Goal: Information Seeking & Learning: Learn about a topic

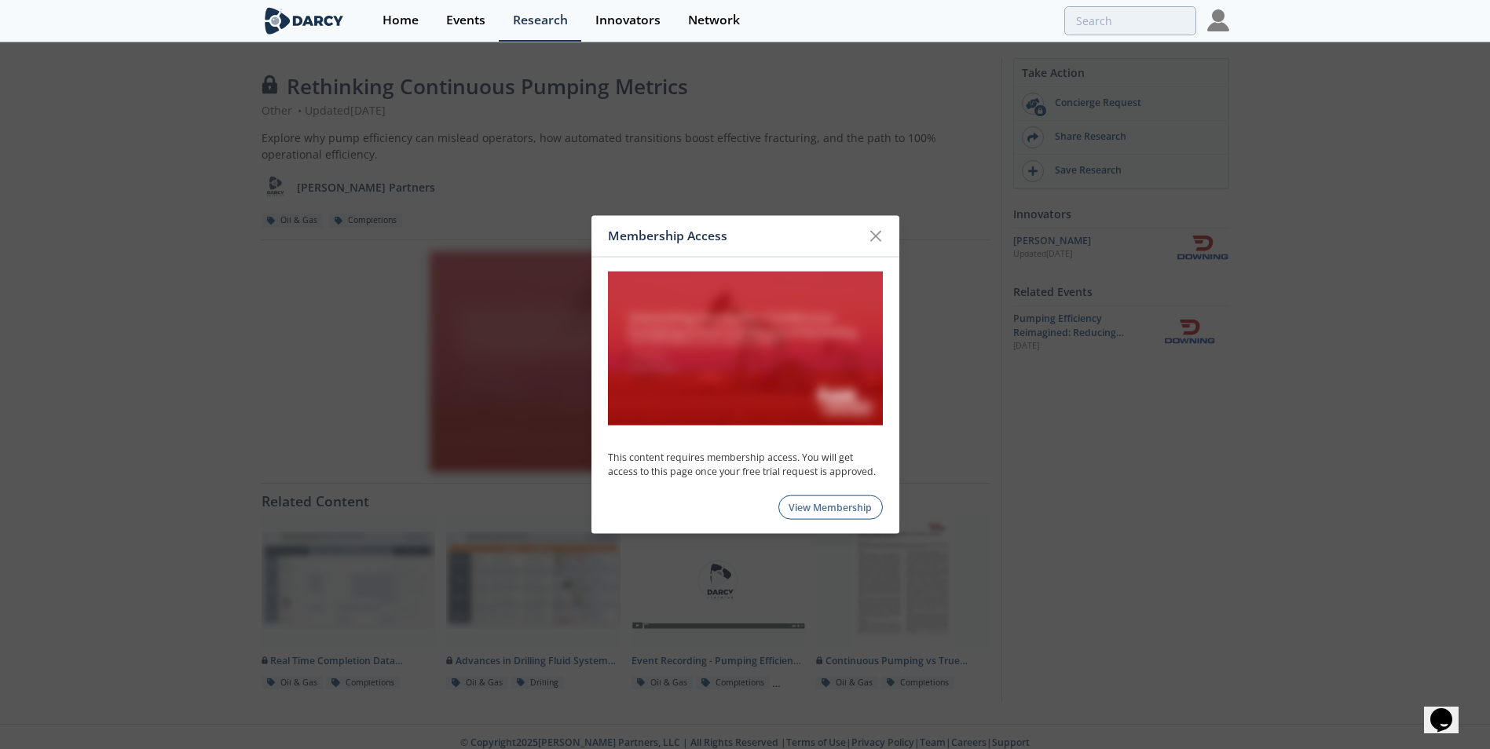
click at [819, 511] on link "View Membership" at bounding box center [831, 508] width 104 height 24
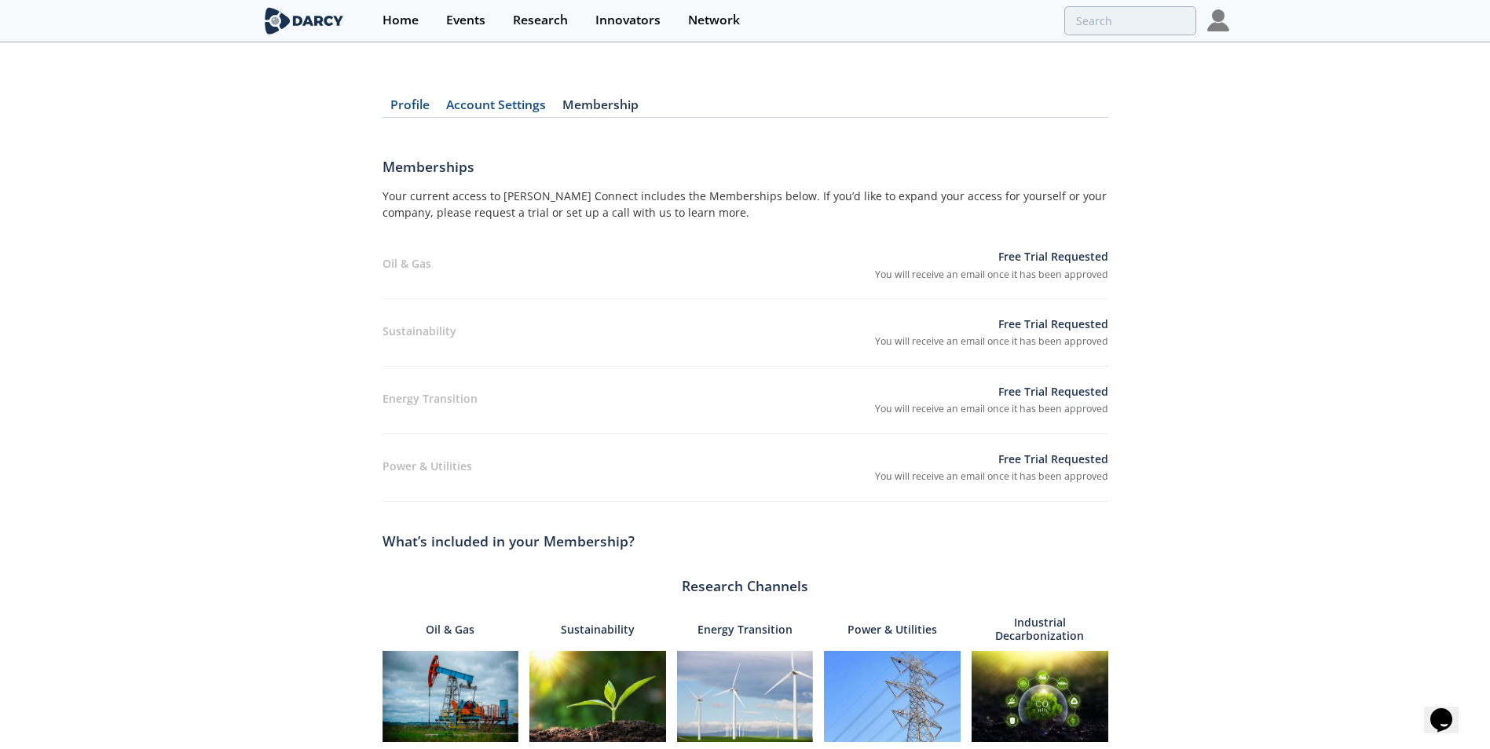
drag, startPoint x: 395, startPoint y: 97, endPoint x: 408, endPoint y: 100, distance: 13.0
click at [395, 97] on div "Profile Account Settings Membership Memberships Your current access to Darcy Co…" at bounding box center [746, 602] width 726 height 1072
click at [412, 16] on div "Home" at bounding box center [401, 20] width 36 height 13
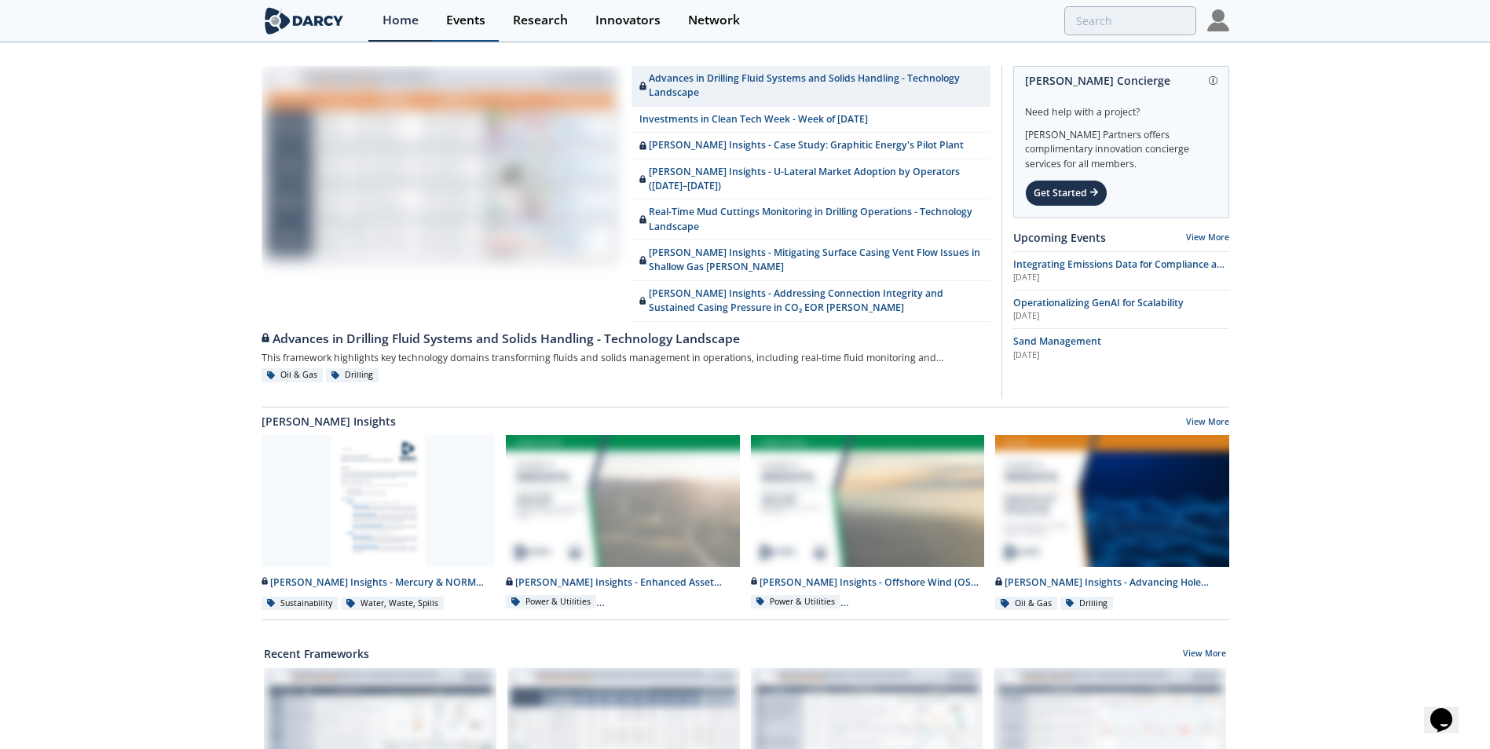
click at [466, 19] on div "Events" at bounding box center [465, 20] width 39 height 13
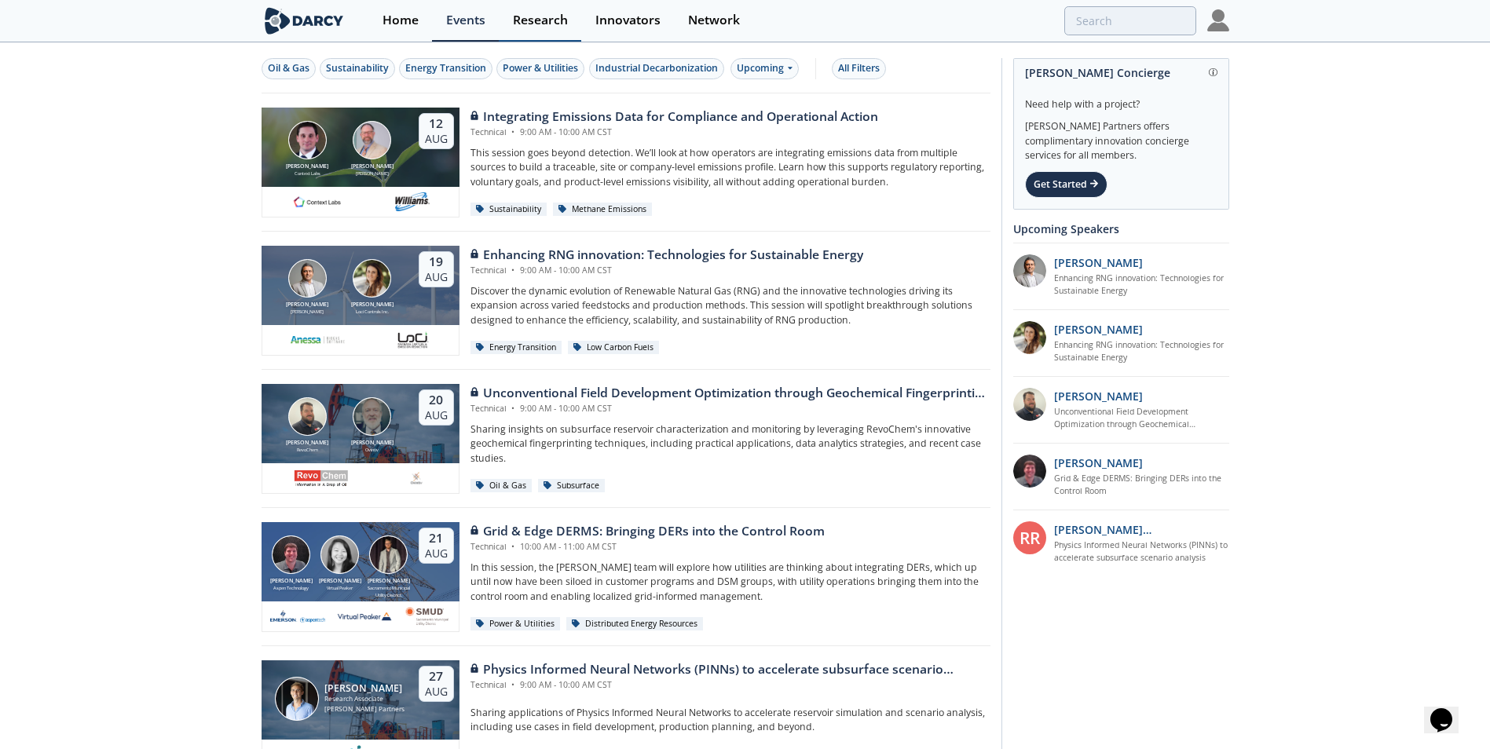
click at [525, 25] on div "Research" at bounding box center [540, 20] width 55 height 13
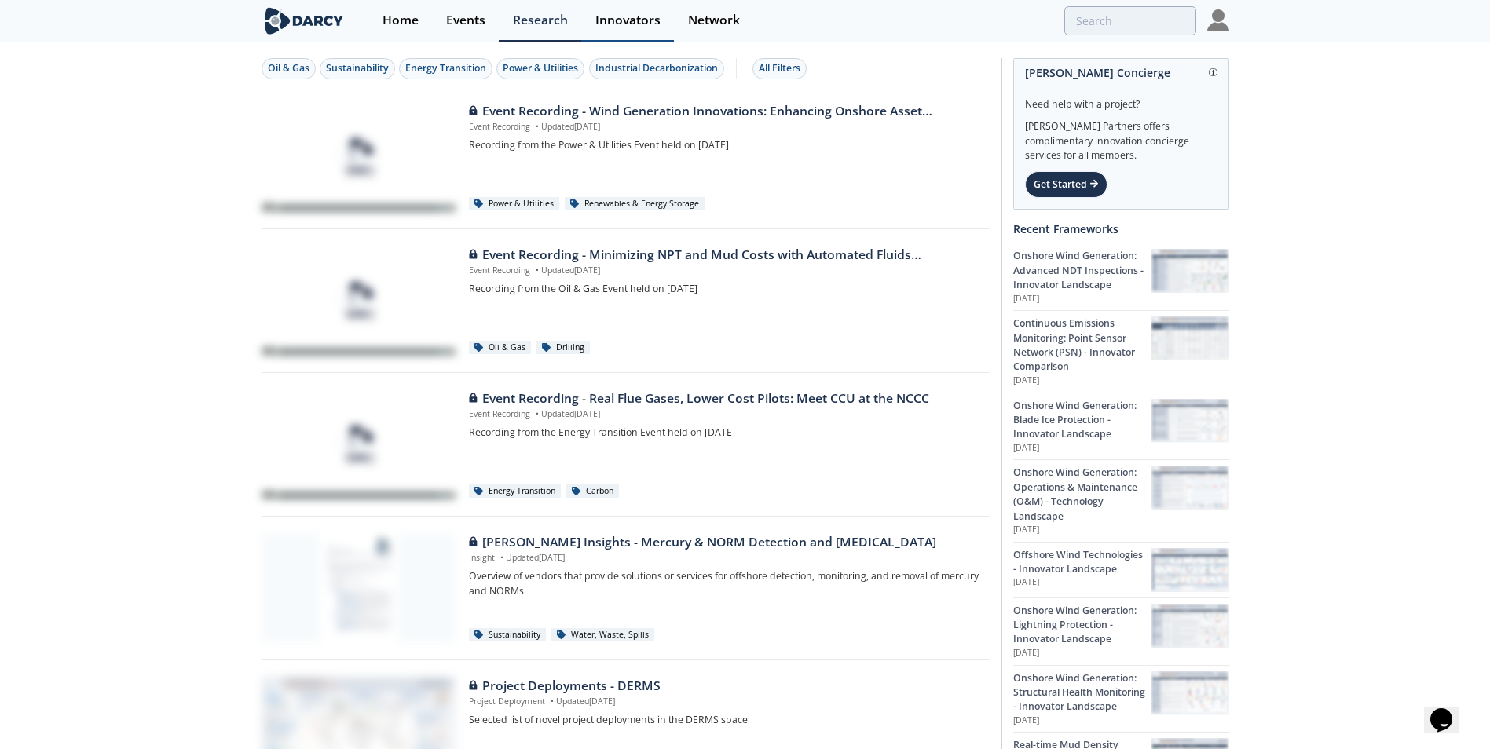
click at [650, 22] on div "Innovators" at bounding box center [628, 20] width 65 height 13
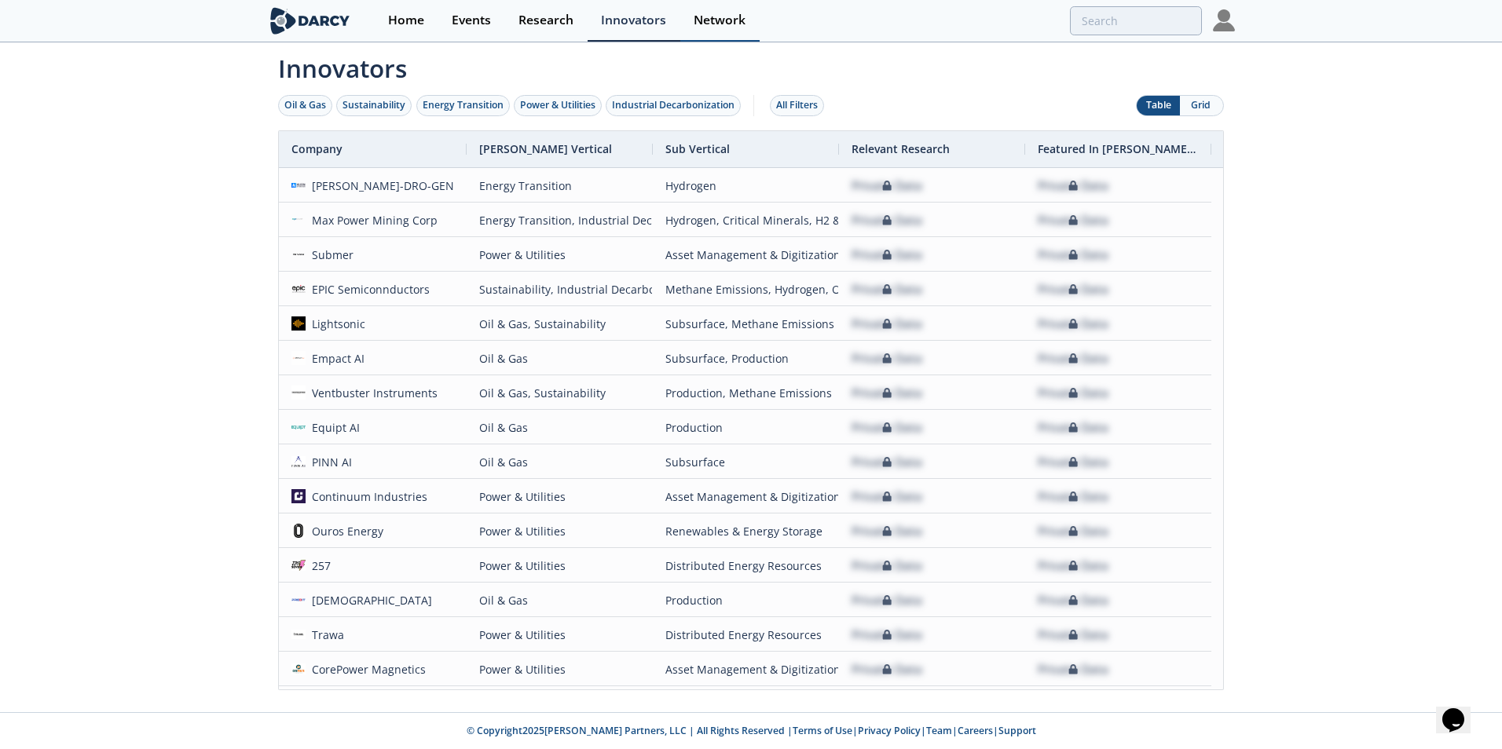
click at [698, 16] on div "Network" at bounding box center [720, 20] width 52 height 13
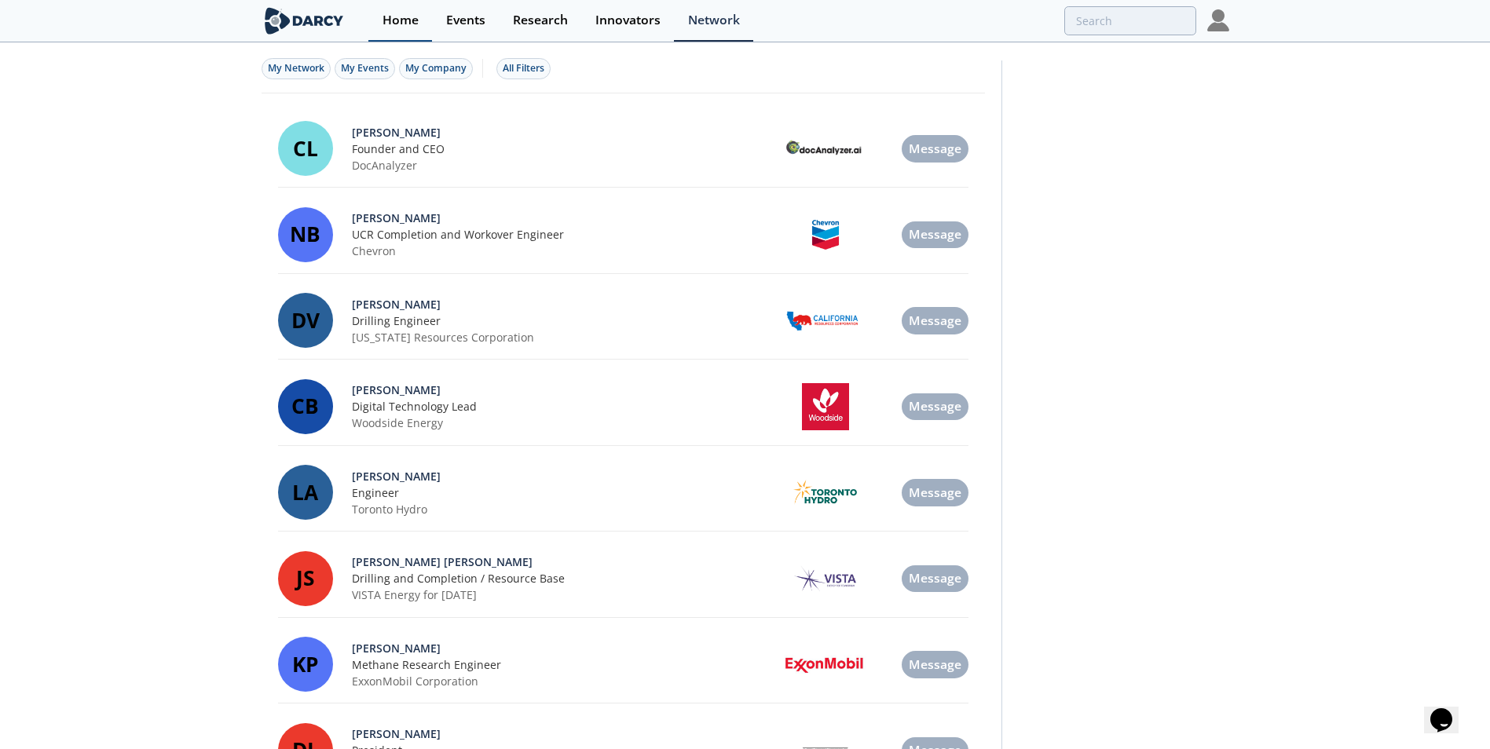
click at [401, 22] on div "Home" at bounding box center [401, 20] width 36 height 13
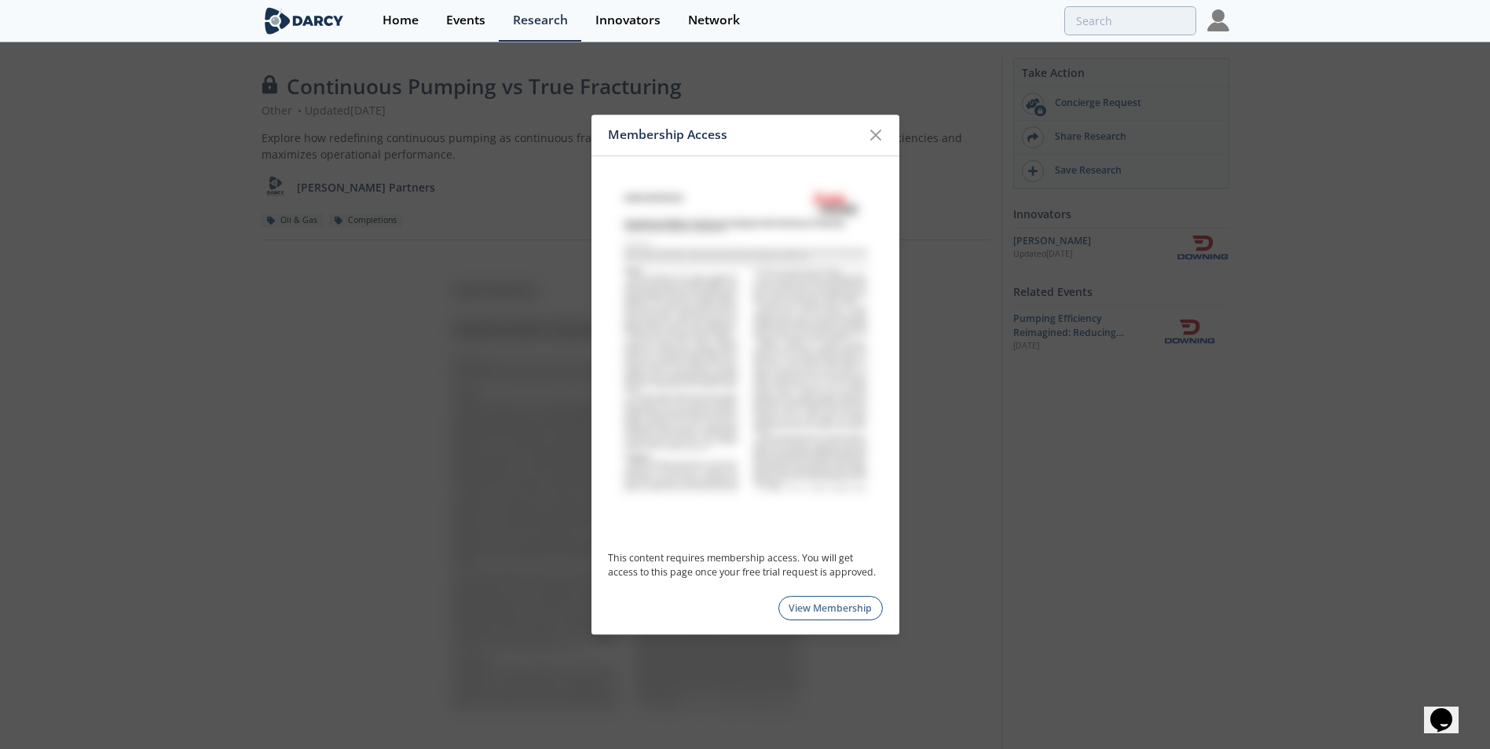
click at [848, 611] on link "View Membership" at bounding box center [831, 608] width 104 height 24
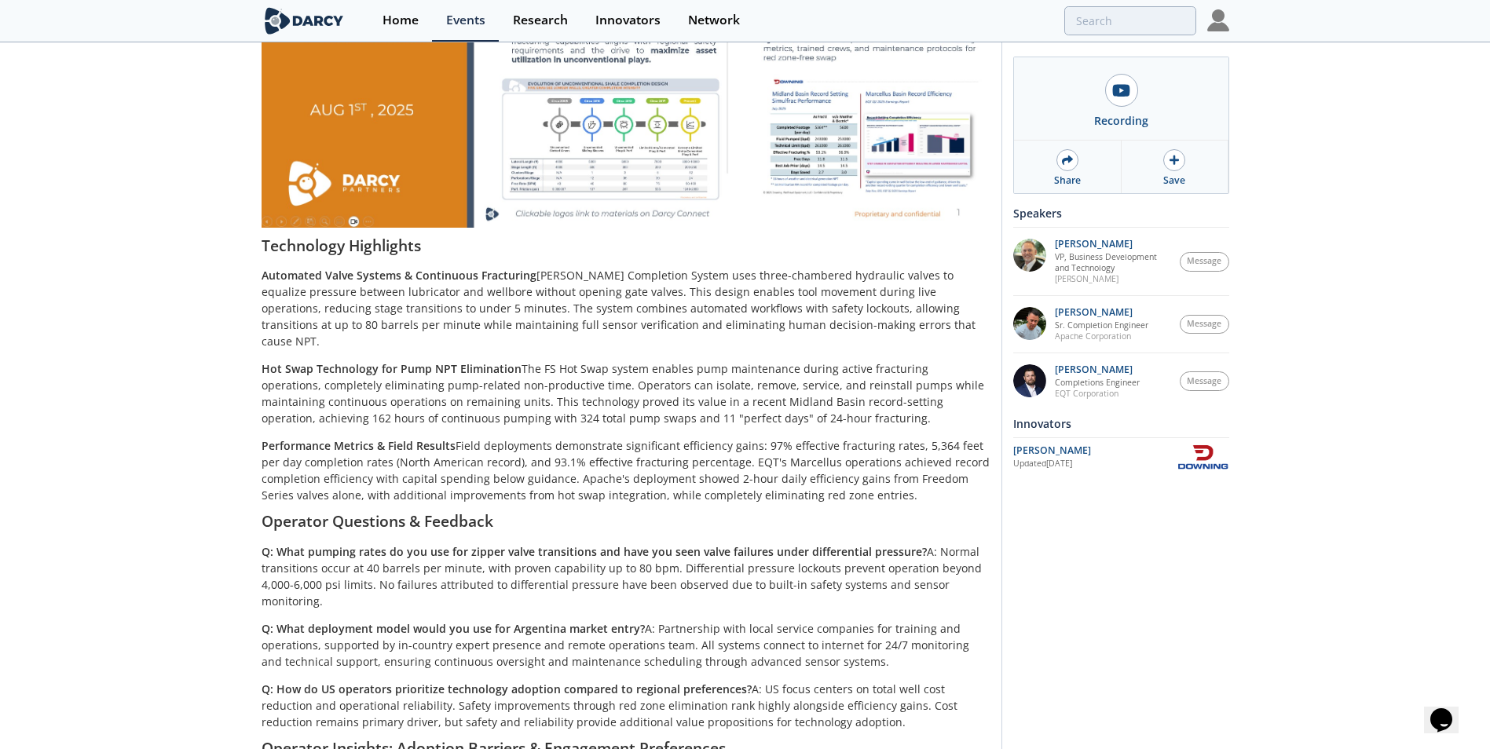
scroll to position [419, 0]
